Goal: Book appointment/travel/reservation

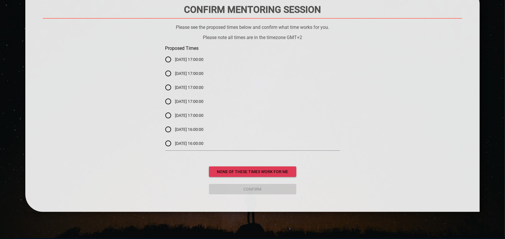
scroll to position [66, 0]
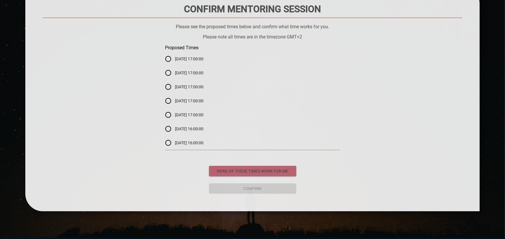
click at [249, 169] on span "none of these times work for me" at bounding box center [253, 170] width 78 height 7
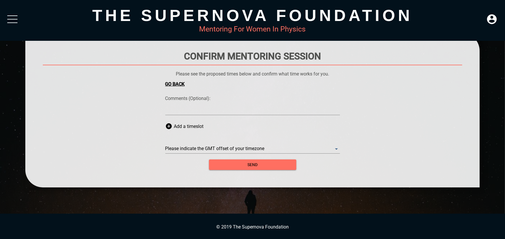
click at [226, 114] on div at bounding box center [252, 110] width 175 height 9
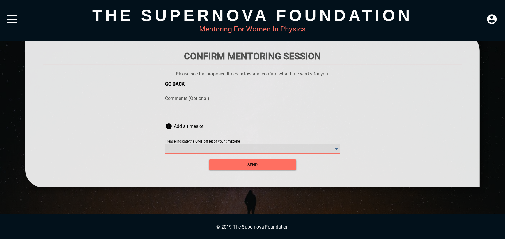
click at [225, 147] on timezone "​" at bounding box center [252, 148] width 175 height 9
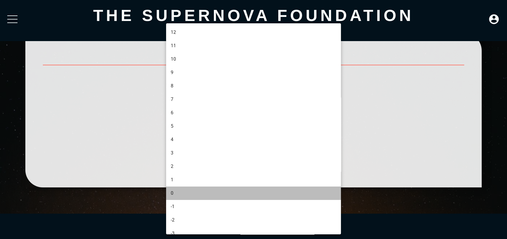
click at [218, 193] on li "0" at bounding box center [254, 192] width 176 height 13
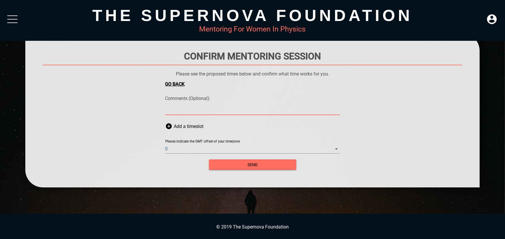
click at [194, 109] on textarea at bounding box center [252, 110] width 175 height 6
type textarea "O"
type textarea "On"
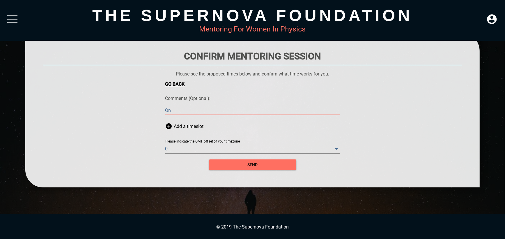
type textarea "Onl"
type textarea "Only"
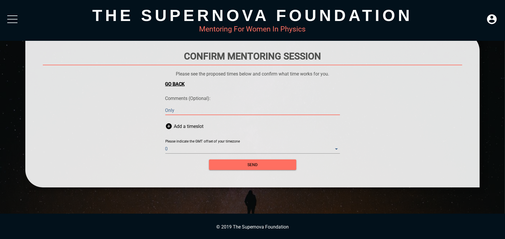
type textarea "Only"
type textarea "Only m"
type textarea "Only mo"
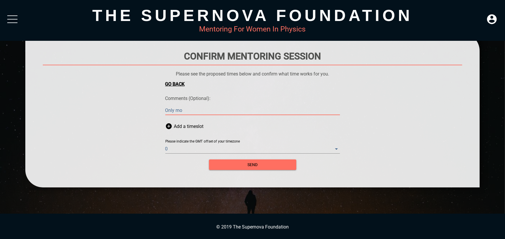
type textarea "Only mor"
type textarea "Only morn"
type textarea "Only morni"
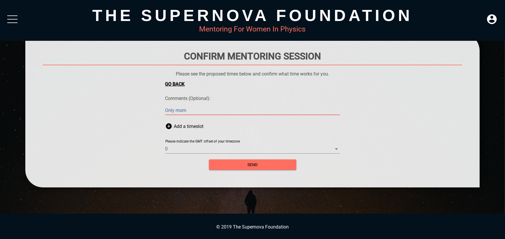
type textarea "Only morni"
type textarea "Only mornin"
type textarea "Only morning"
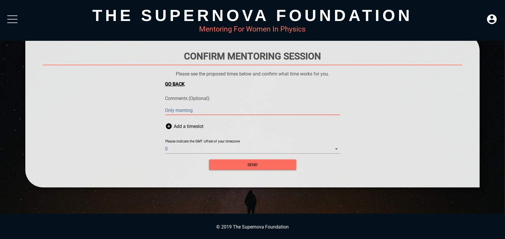
type textarea "Only mornings"
type textarea "Only mornings,"
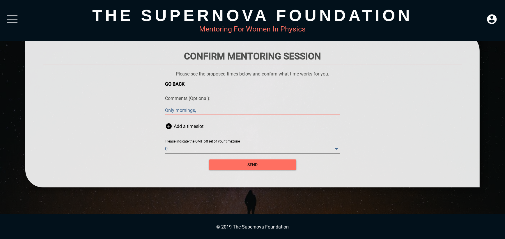
type textarea "Only mornings,"
type textarea "Only mornings, 1"
type textarea "Only mornings, 10"
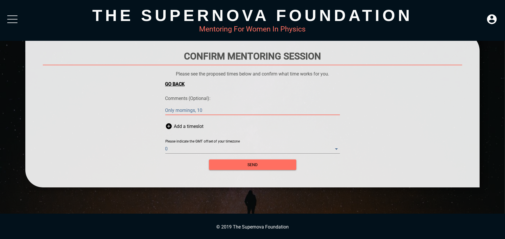
type textarea "Only mornings, 10-"
type textarea "Only mornings, 10-1"
type textarea "Only mornings, 10-15"
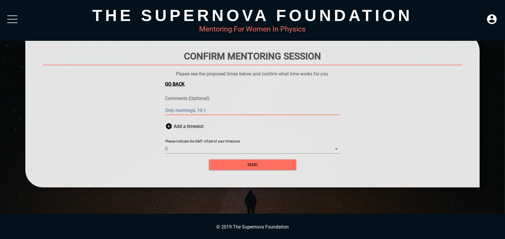
type textarea "Only mornings, 10-15"
type textarea "Only mornings, 10-15h"
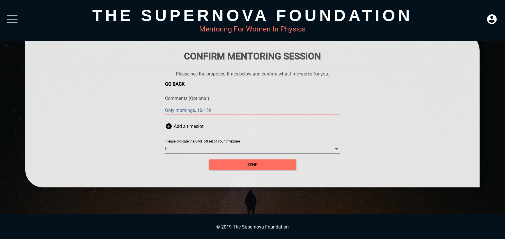
type textarea "Only mornings, 10-15h M"
type textarea "Only mornings, 10-15h Ma"
type textarea "Only mornings, 10-15h Mad"
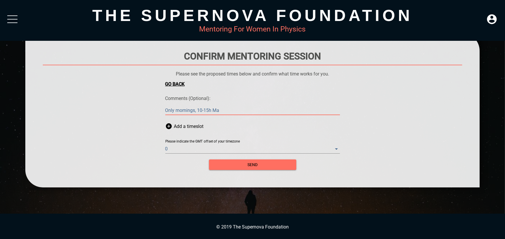
type textarea "Only mornings, 10-15h Mad"
type textarea "Only mornings, 10-15h Madr"
type textarea "Only mornings, 10-15h Madri"
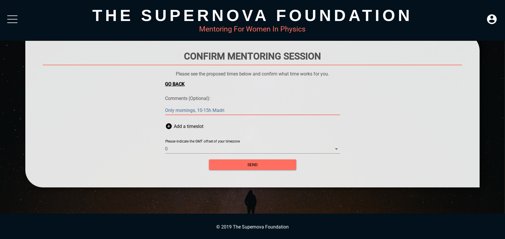
type textarea "Only mornings, 10-15h [GEOGRAPHIC_DATA]"
type textarea "Only mornings, 10-15h Madrid t"
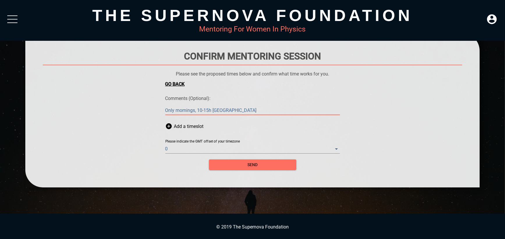
type textarea "Only mornings, 10-15h Madrid t"
type textarea "Only mornings, 10-15h Madrid ti"
type textarea "Only mornings, 10-15h [PERSON_NAME]"
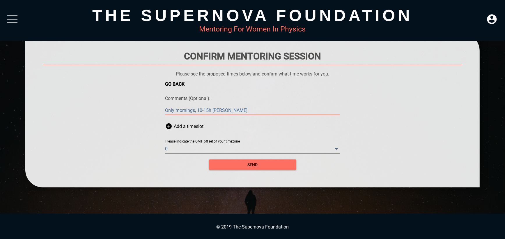
type textarea "Only mornings, 10-15h Madrid time"
type textarea "Only mornings, 10-15h Madrid time."
click at [202, 110] on textarea "Only mornings, 10-15h Madrid time." at bounding box center [252, 110] width 175 height 6
type textarea "Only mornings, 10-15h Madrid time."
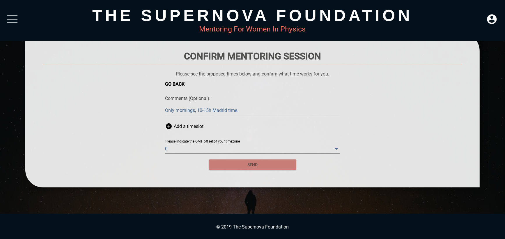
click at [247, 166] on span "send" at bounding box center [253, 164] width 78 height 7
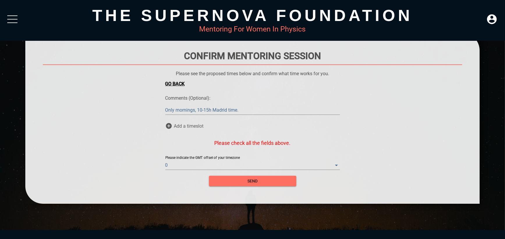
click at [200, 124] on span "Add a timeslot" at bounding box center [189, 125] width 30 height 17
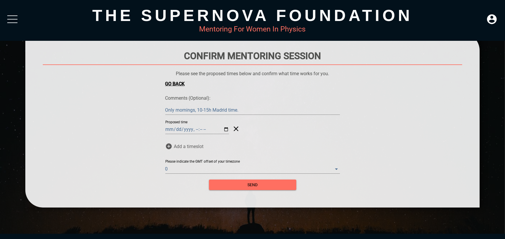
click at [190, 147] on span "Add a timeslot" at bounding box center [189, 145] width 30 height 17
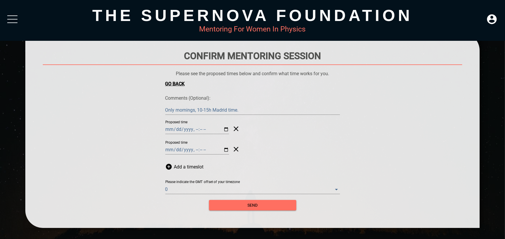
click at [192, 128] on input "Proposed time" at bounding box center [197, 129] width 64 height 9
click at [218, 128] on input "Proposed time" at bounding box center [197, 129] width 64 height 9
type input "[DATE]T09:05"
click at [276, 135] on div "Proposed time" at bounding box center [252, 128] width 175 height 17
click at [204, 149] on input "Proposed time" at bounding box center [197, 149] width 64 height 9
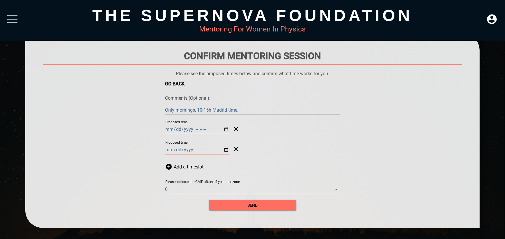
click at [186, 152] on input "Proposed time" at bounding box center [197, 149] width 64 height 9
click at [218, 149] on input "Proposed time" at bounding box center [197, 149] width 64 height 9
type input "[DATE]T15:05"
click at [286, 195] on div "send" at bounding box center [252, 201] width 87 height 17
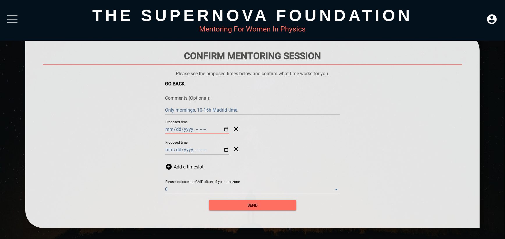
click at [197, 129] on input "Proposed time" at bounding box center [197, 129] width 64 height 9
click at [218, 129] on input "Proposed time" at bounding box center [197, 129] width 64 height 9
type input "[DATE]T15:05"
click at [295, 91] on form "Go Back Comments (Optional): Only mornings, 10-15h Madrid time. Only mornings, …" at bounding box center [252, 145] width 175 height 129
click at [229, 204] on span "send" at bounding box center [253, 205] width 78 height 7
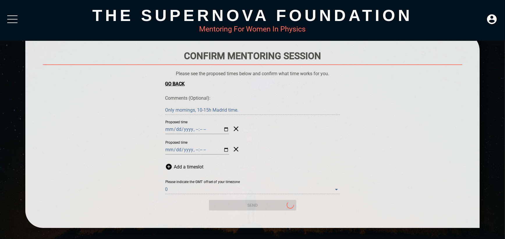
scroll to position [0, 0]
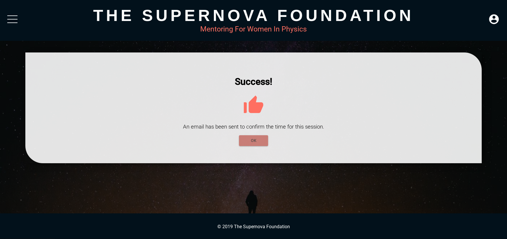
click at [259, 143] on span "OK" at bounding box center [253, 140] width 20 height 7
